Goal: Transaction & Acquisition: Purchase product/service

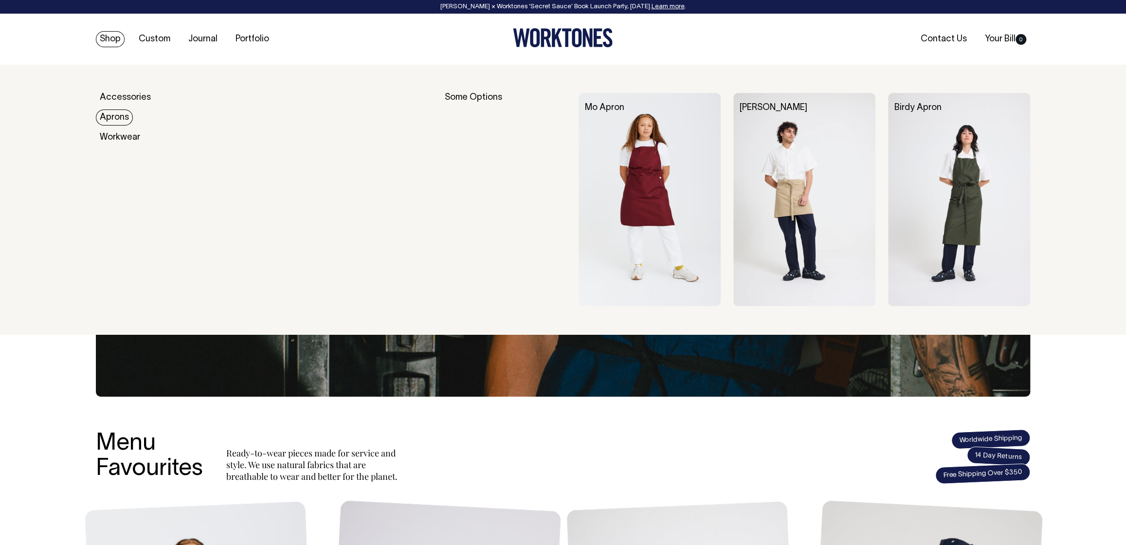
click at [114, 115] on link "Aprons" at bounding box center [114, 118] width 37 height 16
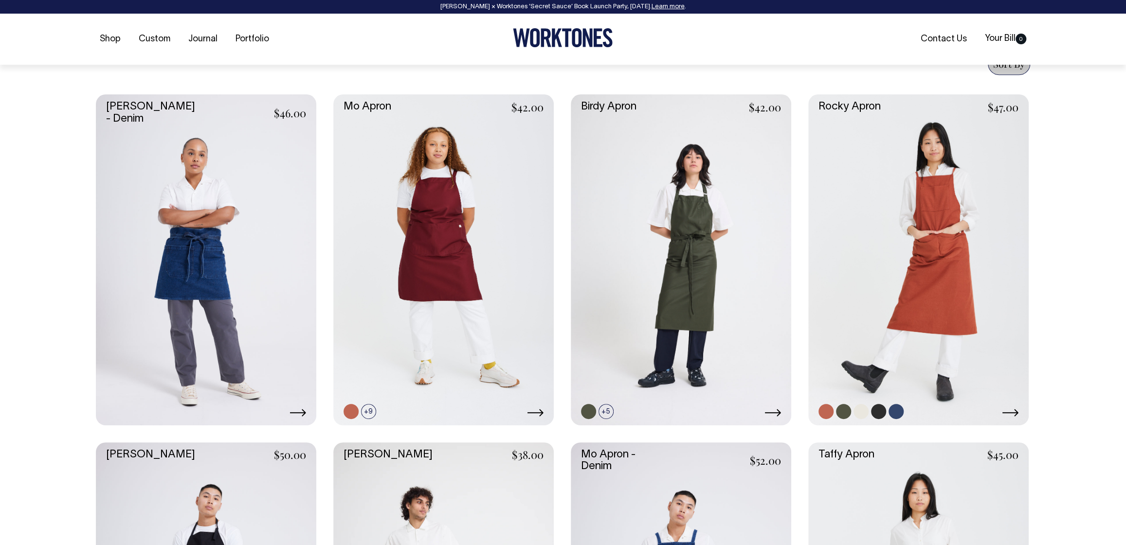
scroll to position [391, 0]
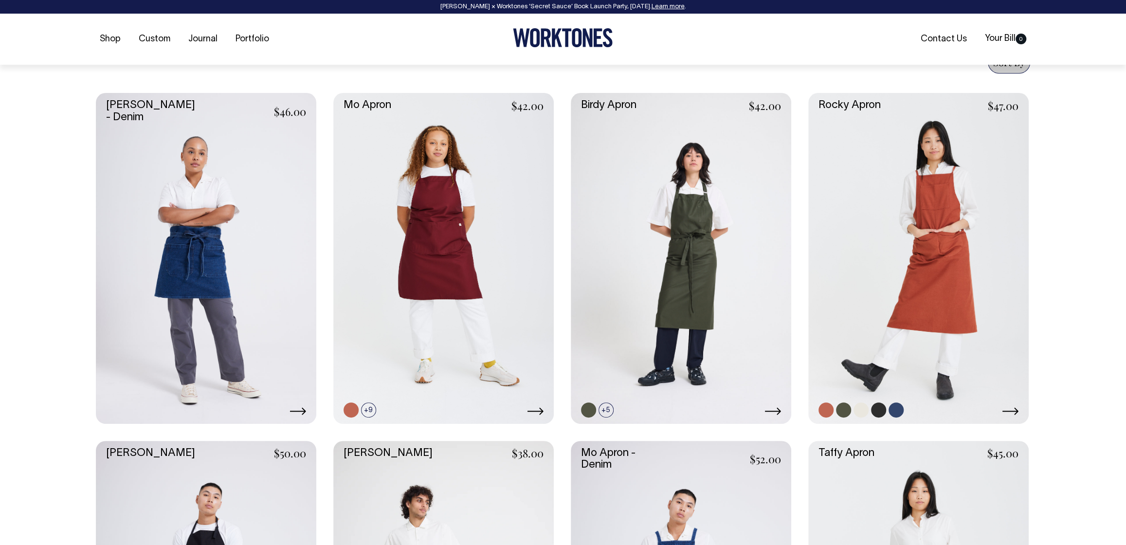
click at [864, 292] on link at bounding box center [918, 258] width 220 height 331
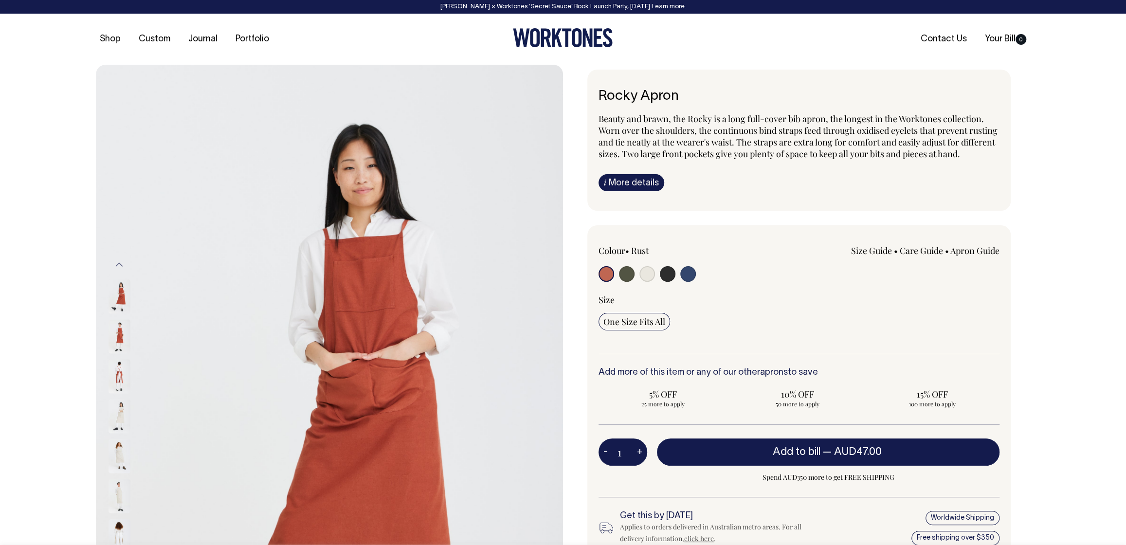
click at [670, 280] on input "radio" at bounding box center [668, 274] width 16 height 16
radio input "true"
select select "Charcoal"
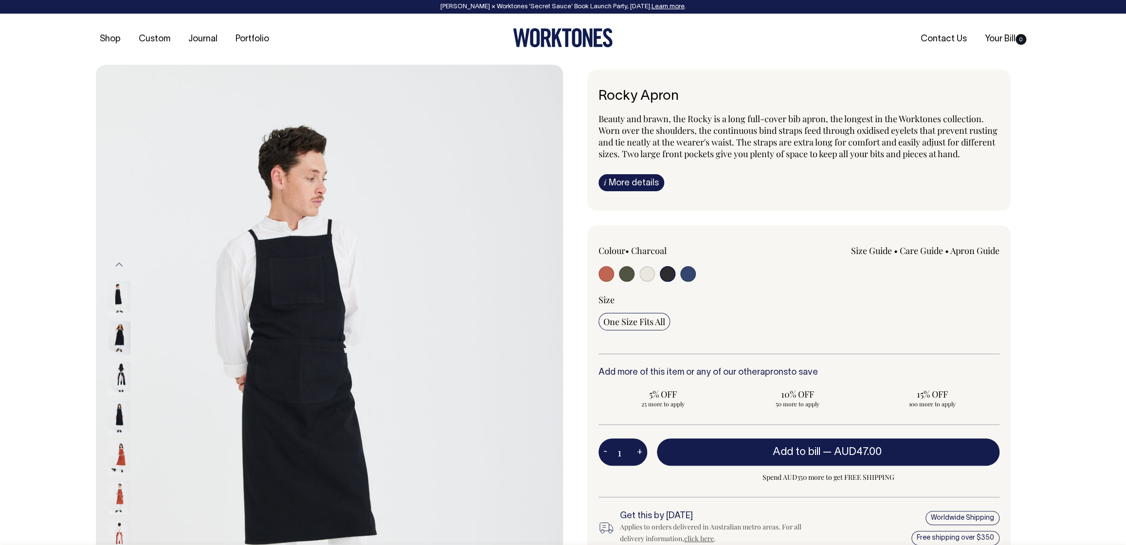
click at [115, 374] on img at bounding box center [120, 378] width 22 height 34
click at [115, 460] on img at bounding box center [120, 457] width 22 height 34
click at [115, 415] on img at bounding box center [120, 417] width 22 height 34
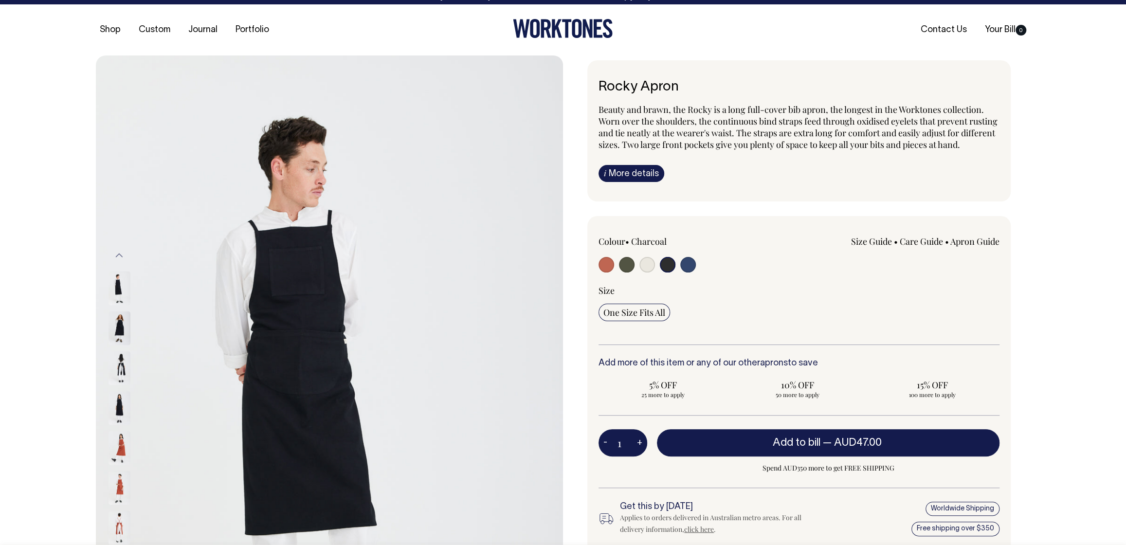
scroll to position [9, 0]
